Goal: Information Seeking & Learning: Learn about a topic

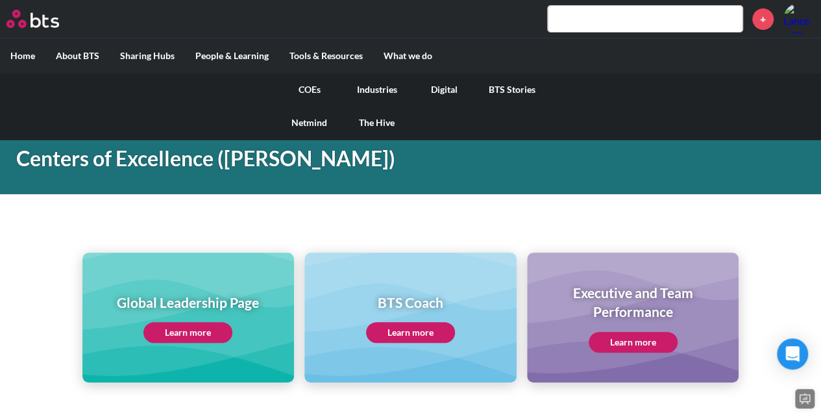
click at [304, 86] on link "COEs" at bounding box center [309, 90] width 67 height 34
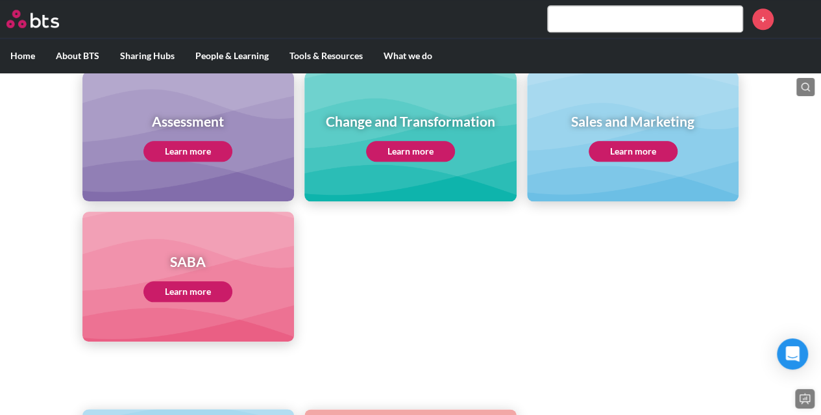
scroll to position [576, 0]
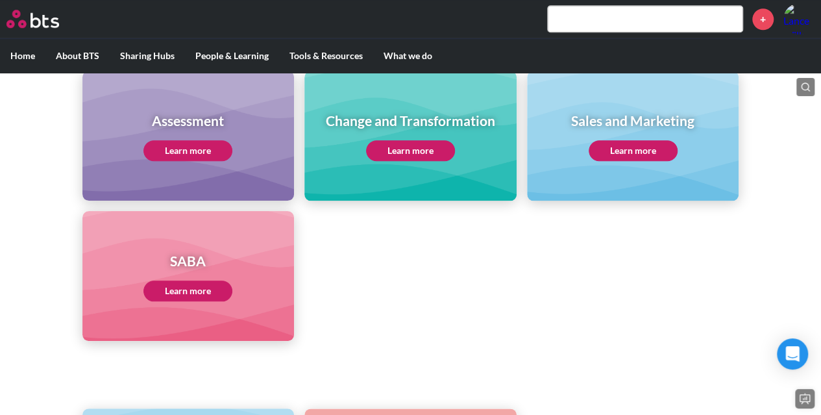
click at [382, 121] on h1 "Change and Transformation" at bounding box center [410, 120] width 169 height 19
click at [408, 149] on link "Learn more" at bounding box center [410, 150] width 89 height 21
click at [623, 20] on input "text" at bounding box center [645, 19] width 195 height 26
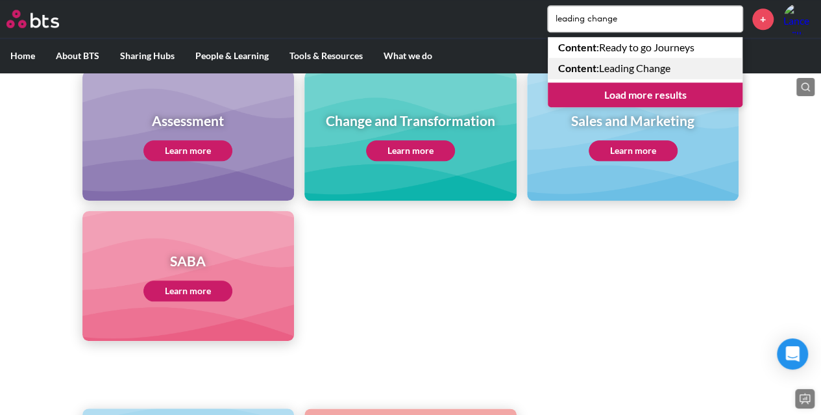
type input "leading change"
click at [631, 67] on link "Content : Leading Change" at bounding box center [645, 68] width 195 height 21
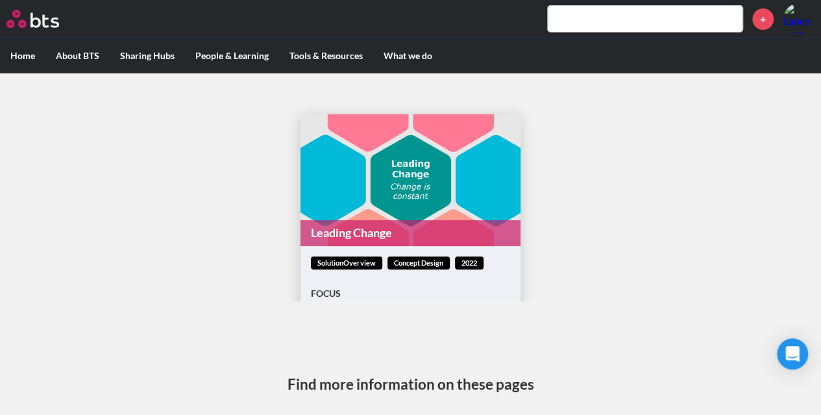
click at [361, 232] on link "Leading Change" at bounding box center [410, 232] width 220 height 25
click at [576, 19] on input "text" at bounding box center [645, 19] width 195 height 26
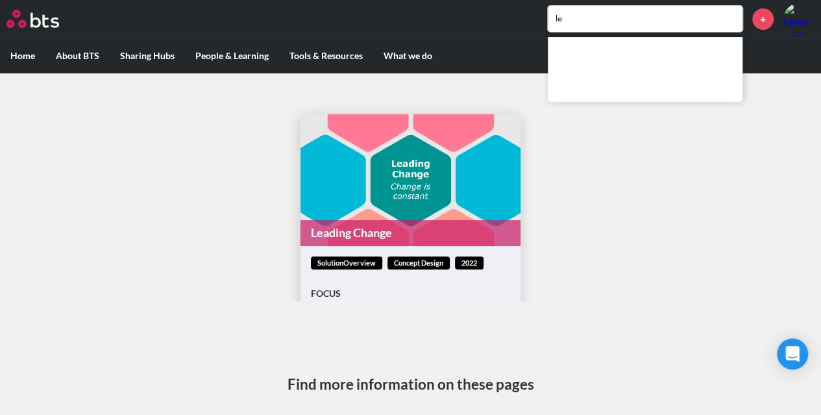
type input "l"
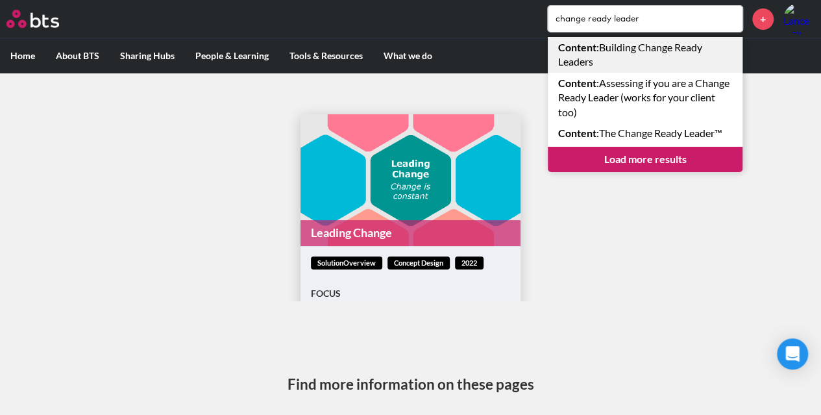
type input "change ready leader"
click at [630, 50] on link "Content : Building Change Ready Leaders" at bounding box center [645, 55] width 195 height 36
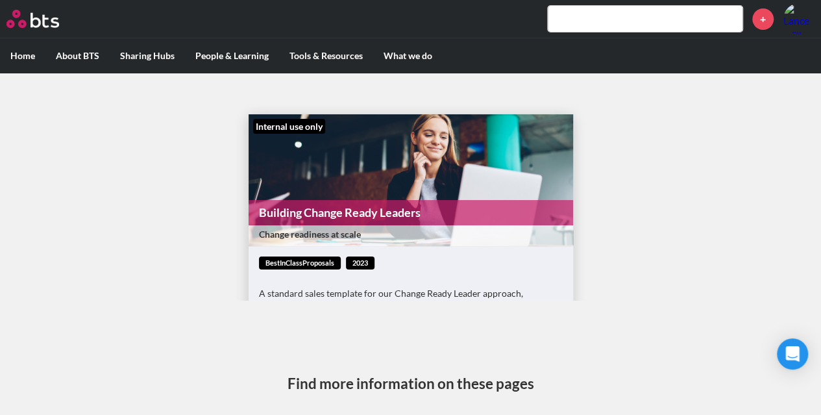
click at [370, 208] on link "Building Change Ready Leaders" at bounding box center [411, 212] width 325 height 25
